Goal: Entertainment & Leisure: Consume media (video, audio)

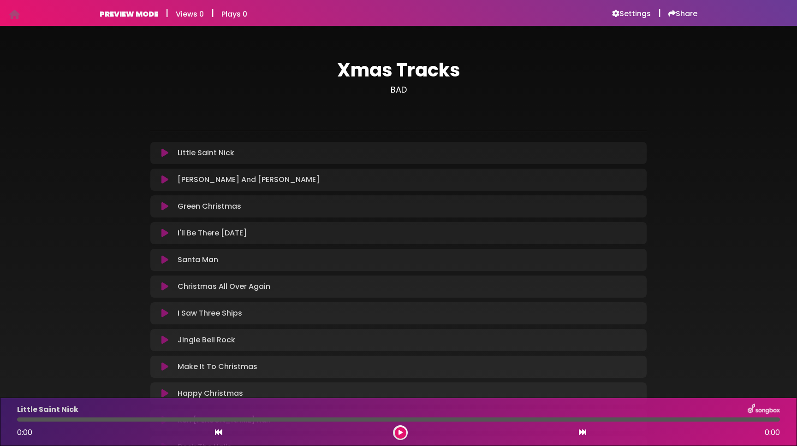
click at [166, 153] on icon at bounding box center [164, 152] width 7 height 9
click at [274, 419] on div at bounding box center [398, 420] width 763 height 4
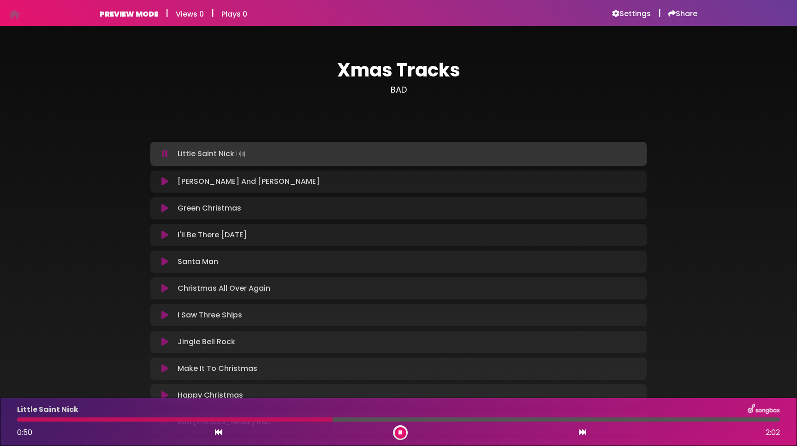
click at [687, 285] on div "Xmas Tracks BAD" at bounding box center [398, 296] width 609 height 519
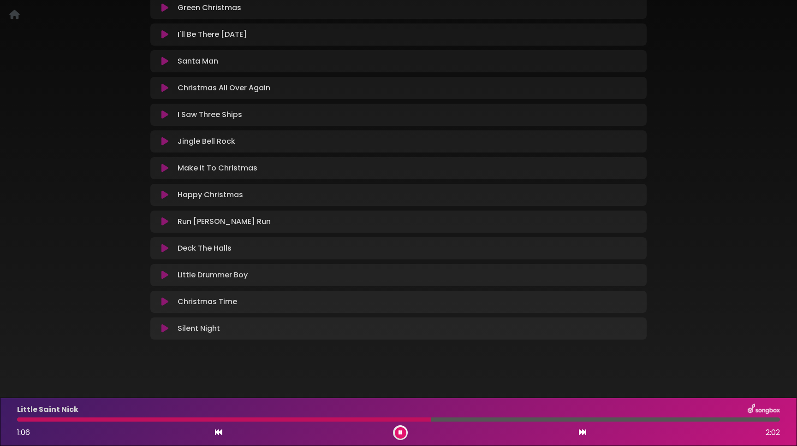
click at [399, 437] on button at bounding box center [401, 433] width 12 height 12
click at [398, 435] on icon at bounding box center [400, 433] width 4 height 6
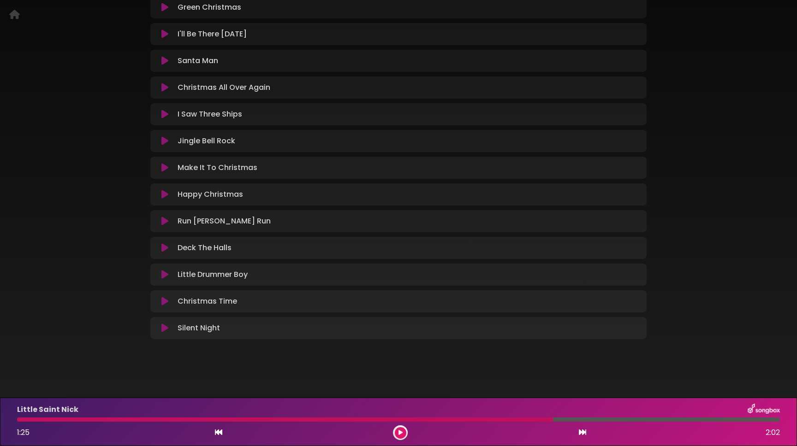
scroll to position [199, 0]
click at [398, 430] on icon at bounding box center [400, 433] width 4 height 6
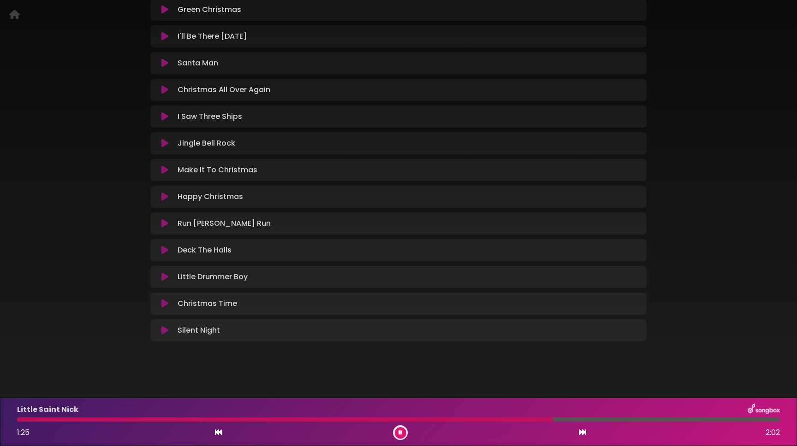
scroll to position [201, 0]
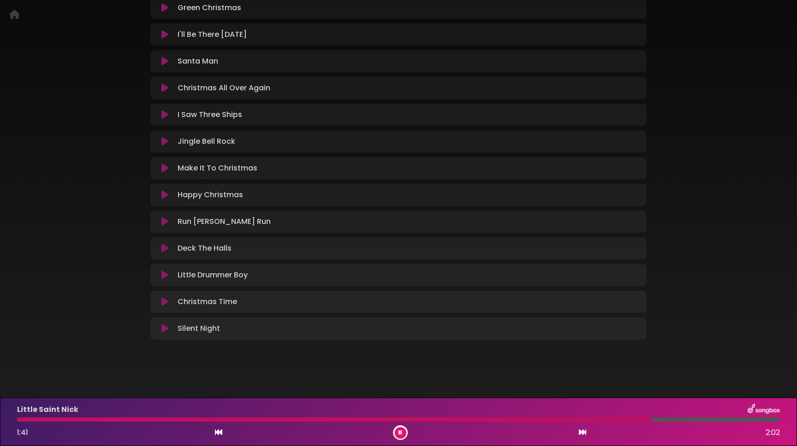
click at [404, 433] on button at bounding box center [401, 433] width 12 height 12
click at [598, 420] on div at bounding box center [334, 420] width 634 height 4
click at [517, 419] on div at bounding box center [334, 420] width 634 height 4
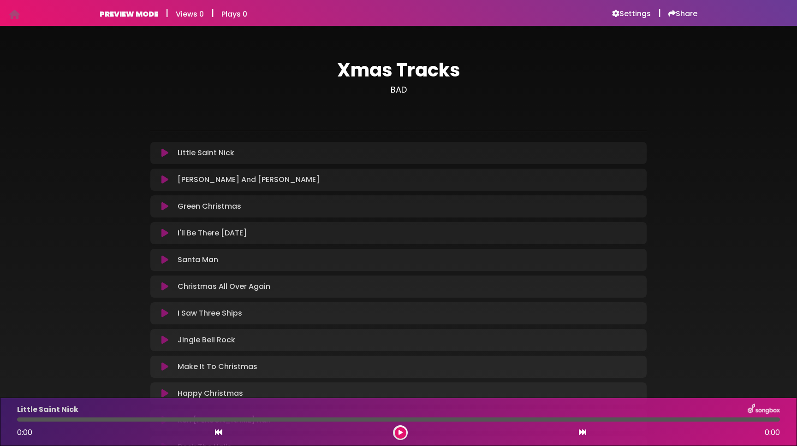
click at [166, 152] on icon at bounding box center [164, 152] width 7 height 9
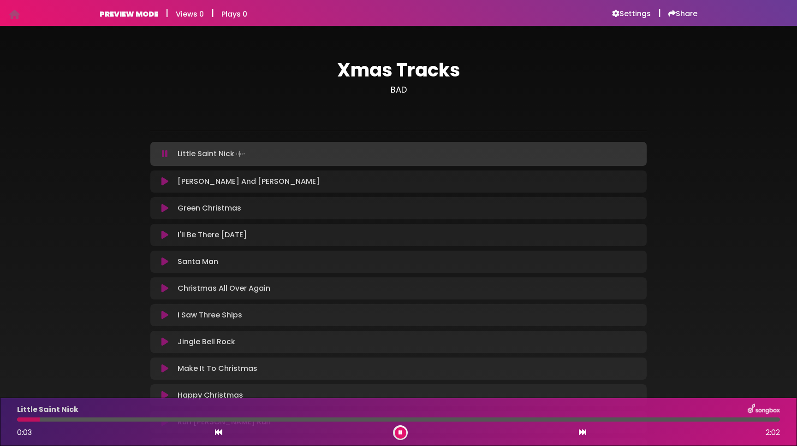
click at [401, 432] on icon at bounding box center [400, 433] width 4 height 6
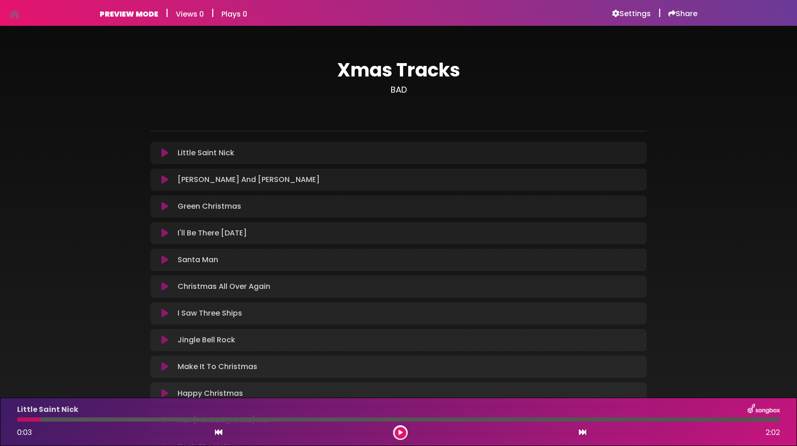
click at [395, 427] on button at bounding box center [401, 433] width 12 height 12
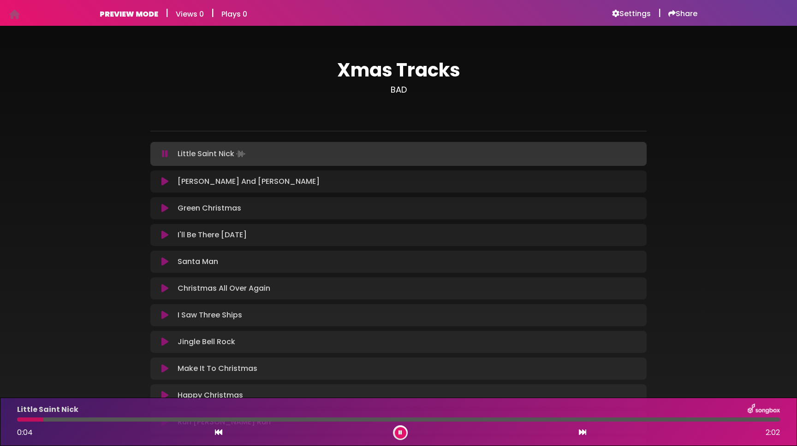
click at [395, 427] on button at bounding box center [401, 433] width 12 height 12
